Goal: Task Accomplishment & Management: Use online tool/utility

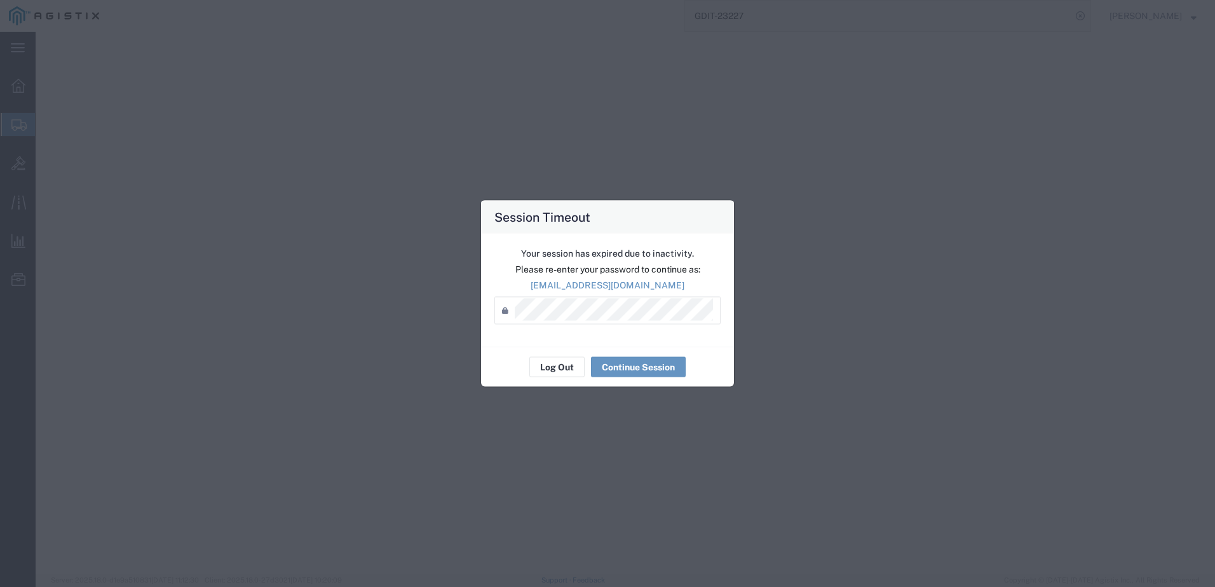
select select "CBOX"
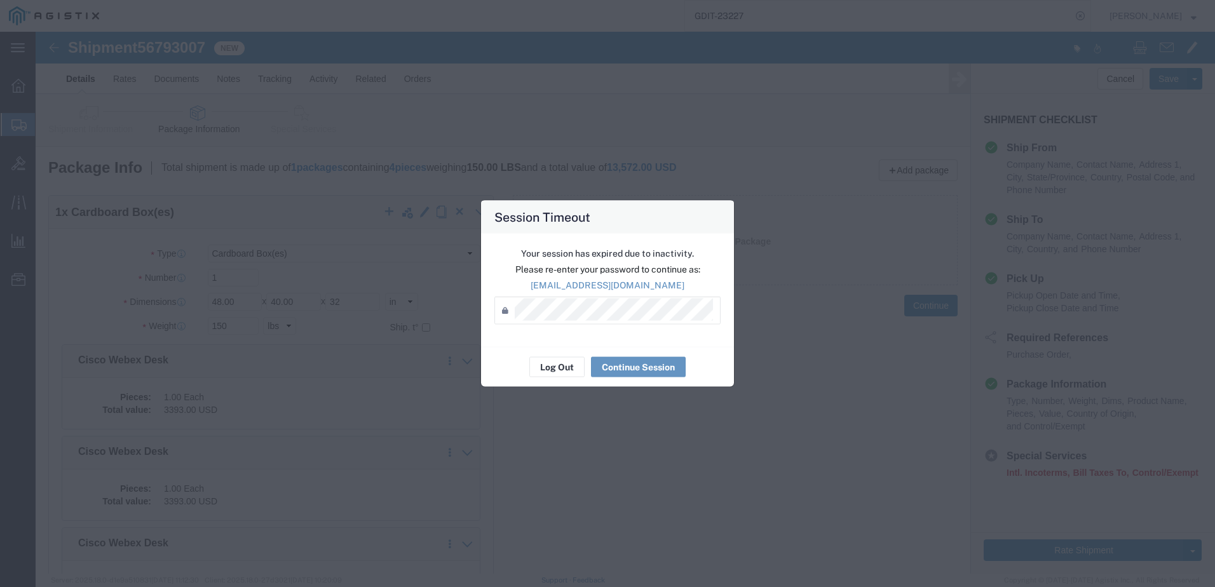
scroll to position [25, 0]
click at [548, 370] on button "Log Out" at bounding box center [556, 367] width 55 height 20
